Goal: Find specific page/section: Find specific page/section

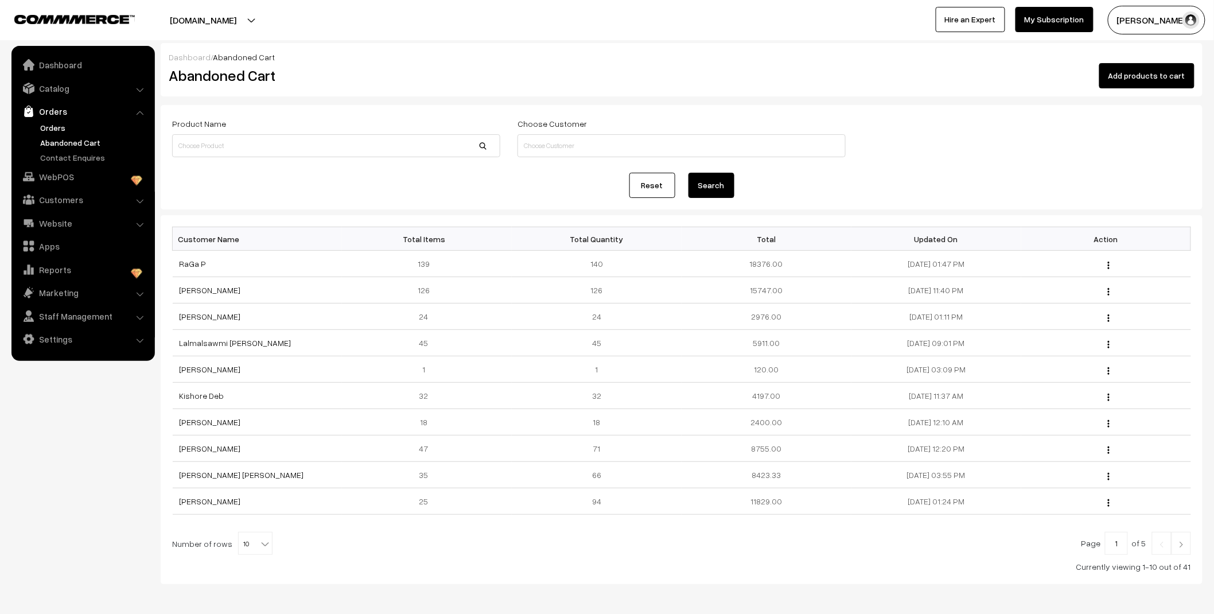
click at [58, 127] on link "Orders" at bounding box center [94, 128] width 114 height 12
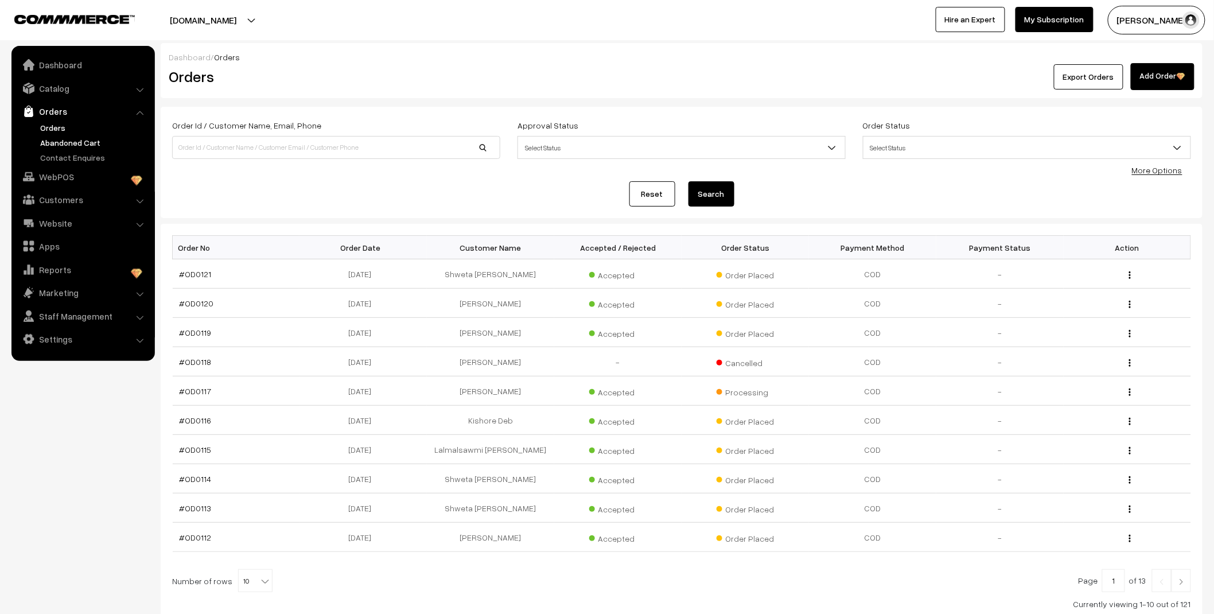
click at [79, 142] on link "Abandoned Cart" at bounding box center [94, 143] width 114 height 12
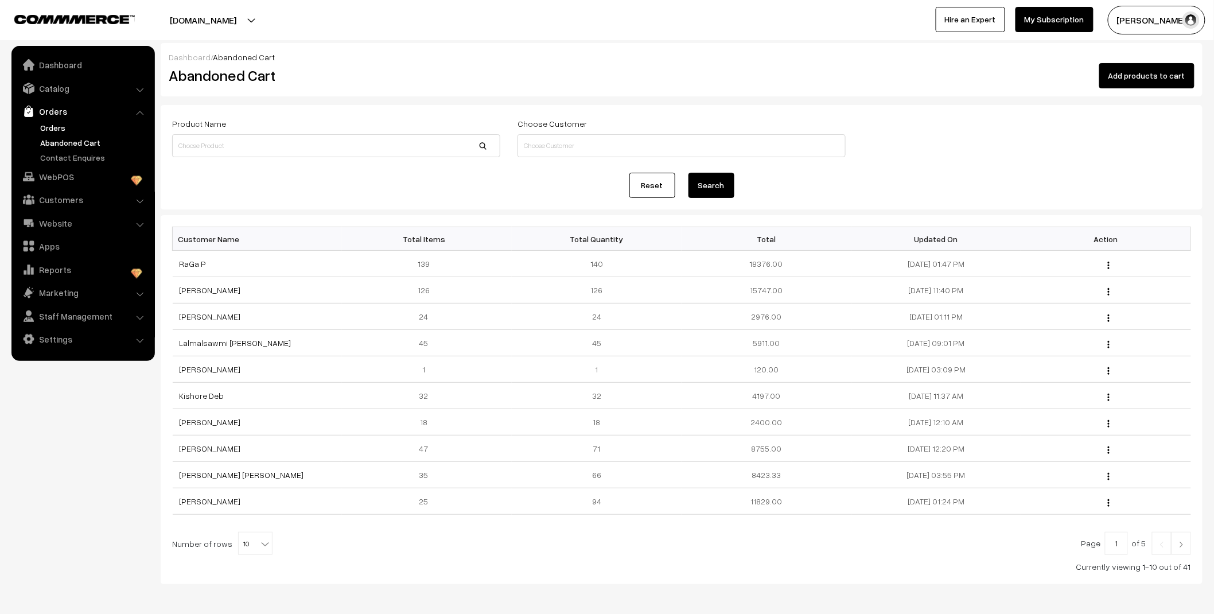
click at [52, 130] on link "Orders" at bounding box center [94, 128] width 114 height 12
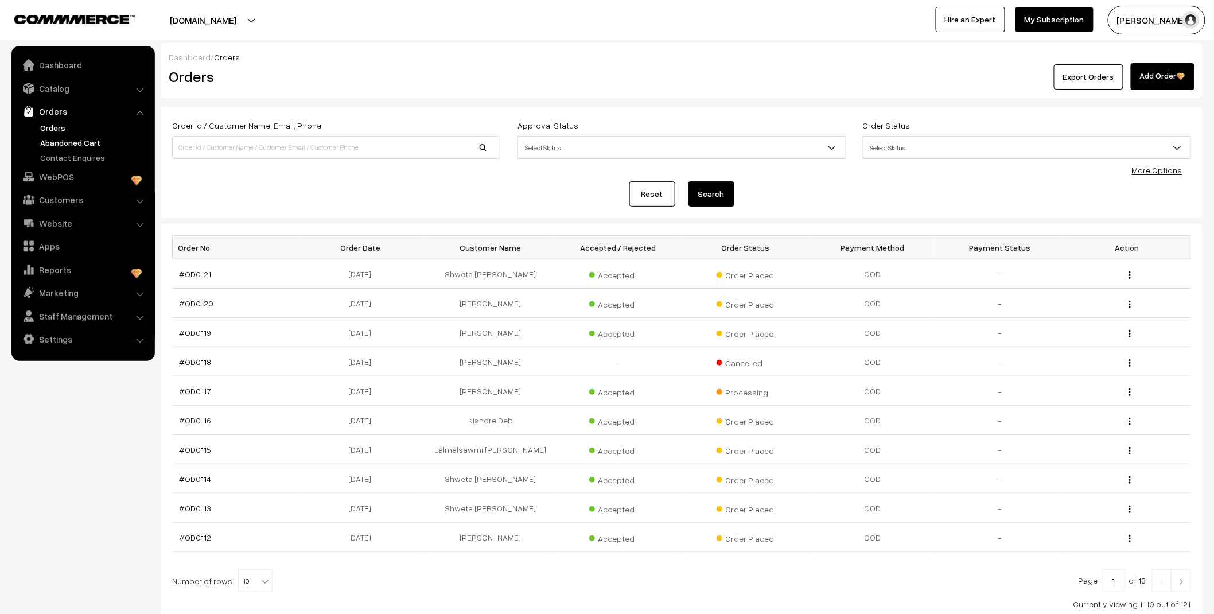
click at [77, 138] on link "Abandoned Cart" at bounding box center [94, 143] width 114 height 12
